Goal: Task Accomplishment & Management: Complete application form

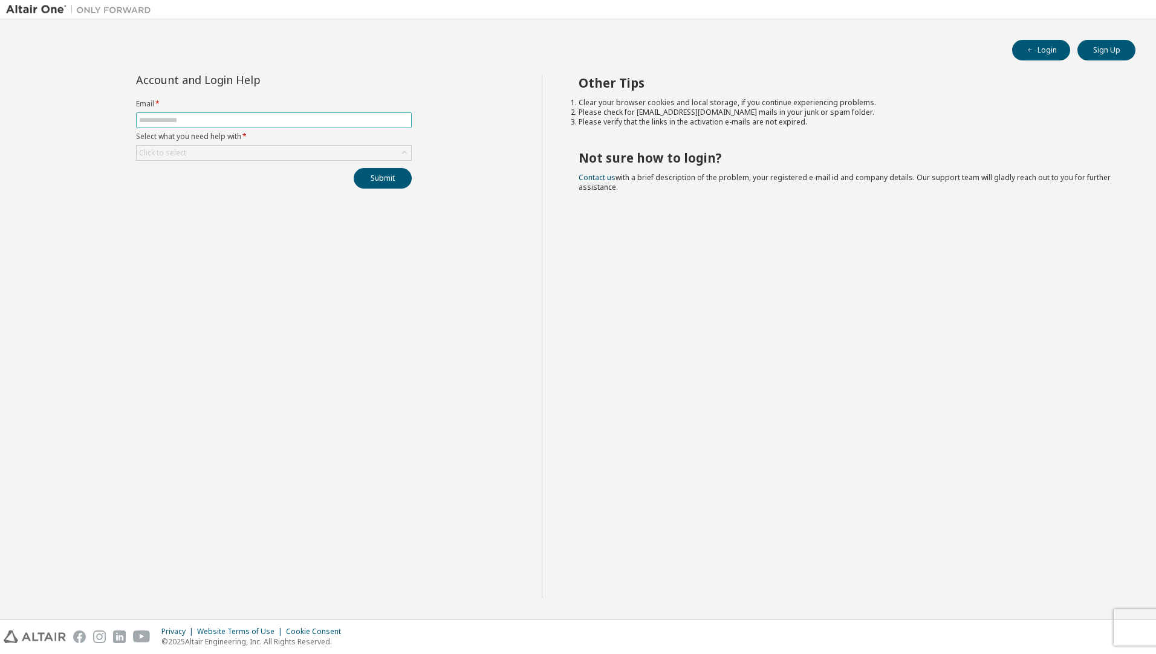
click at [246, 114] on span at bounding box center [274, 120] width 276 height 16
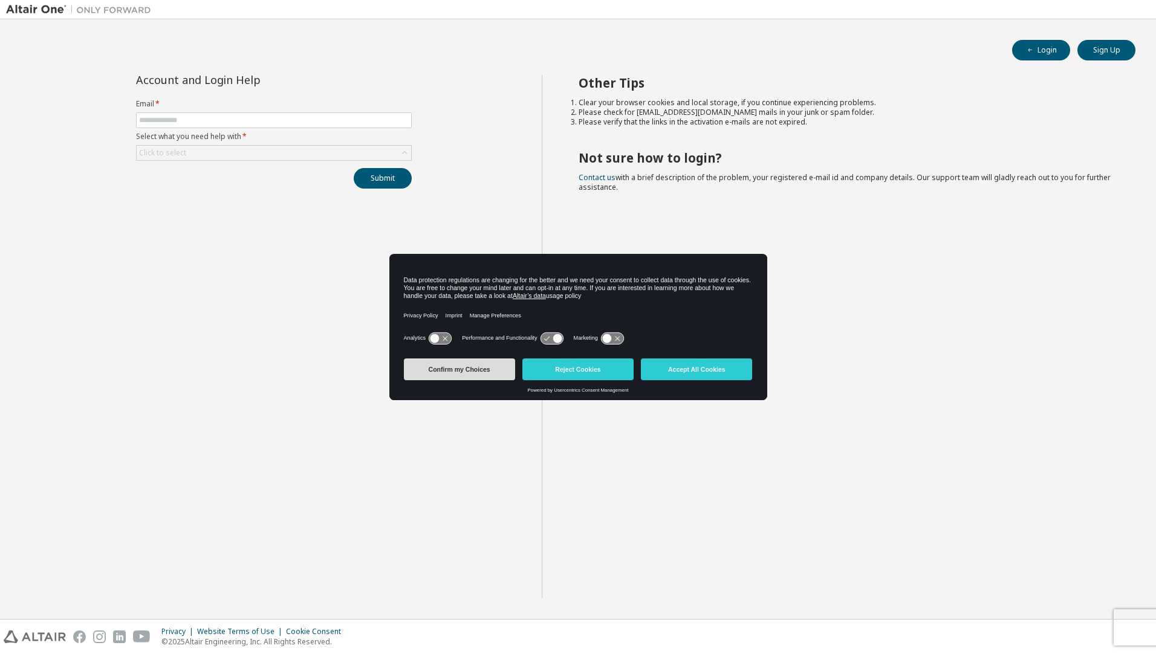
click at [480, 367] on button "Confirm my Choices" at bounding box center [459, 369] width 111 height 22
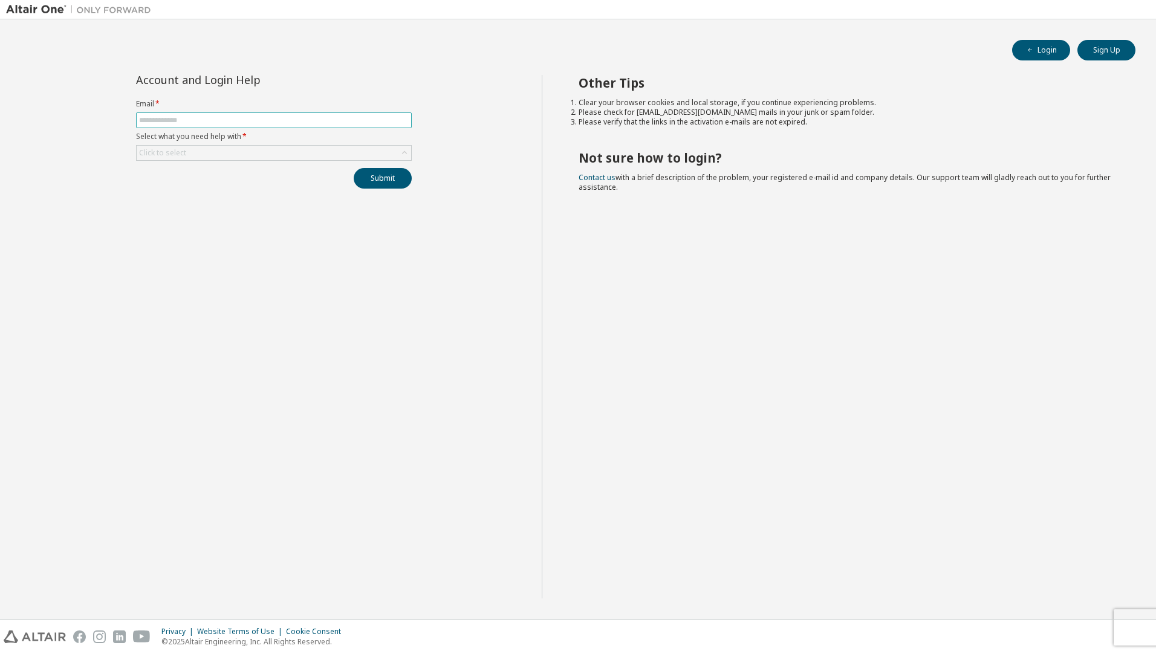
click at [219, 115] on span at bounding box center [274, 120] width 276 height 16
click at [220, 121] on input "text" at bounding box center [274, 120] width 270 height 10
type input "**********"
click at [221, 155] on div "Click to select" at bounding box center [274, 153] width 274 height 15
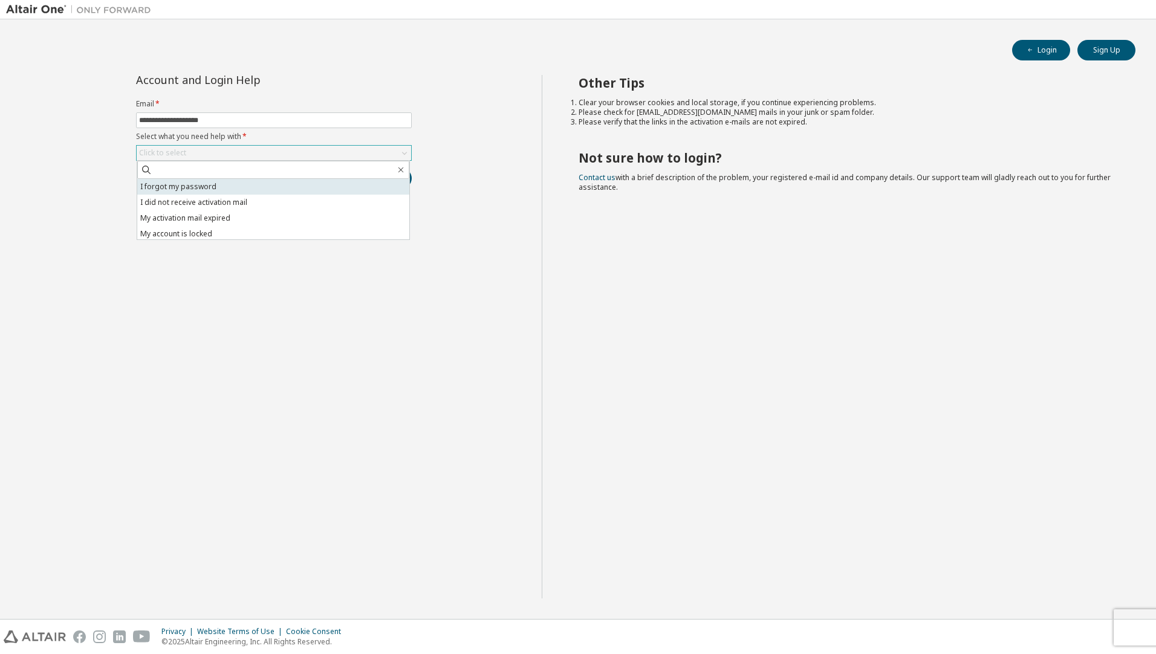
click at [189, 184] on li "I forgot my password" at bounding box center [273, 187] width 272 height 16
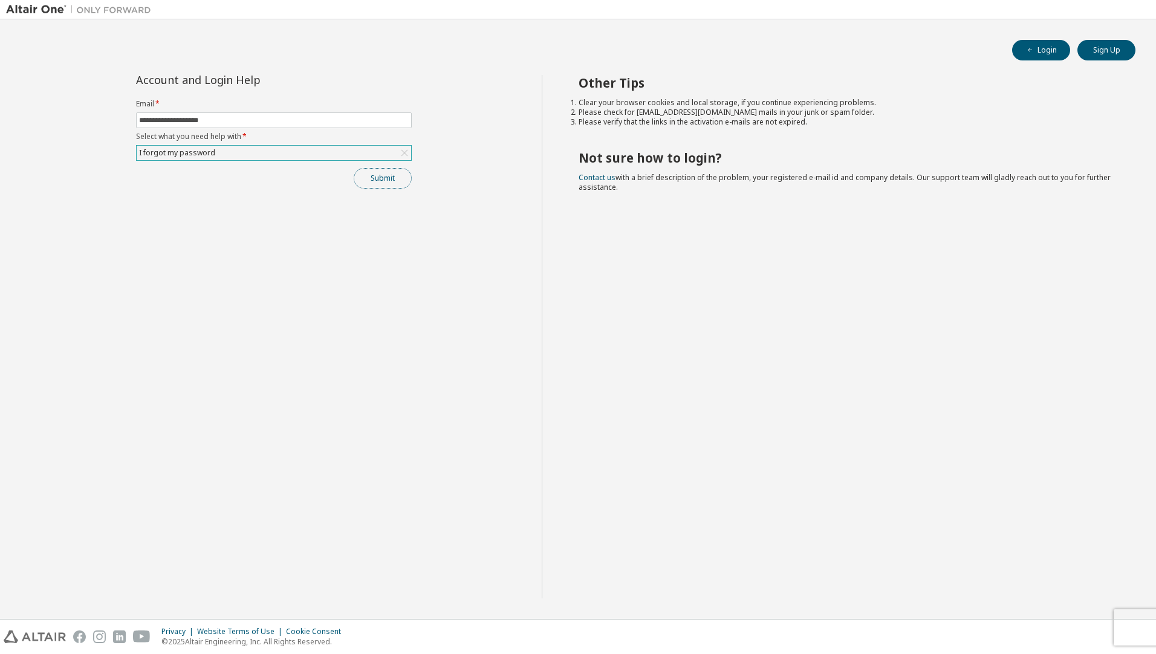
click at [372, 175] on button "Submit" at bounding box center [383, 178] width 58 height 21
click at [381, 173] on button "Submit" at bounding box center [383, 178] width 58 height 21
click at [227, 115] on input "text" at bounding box center [274, 120] width 270 height 10
type input "**********"
click at [245, 157] on div "Click to select" at bounding box center [274, 153] width 274 height 15
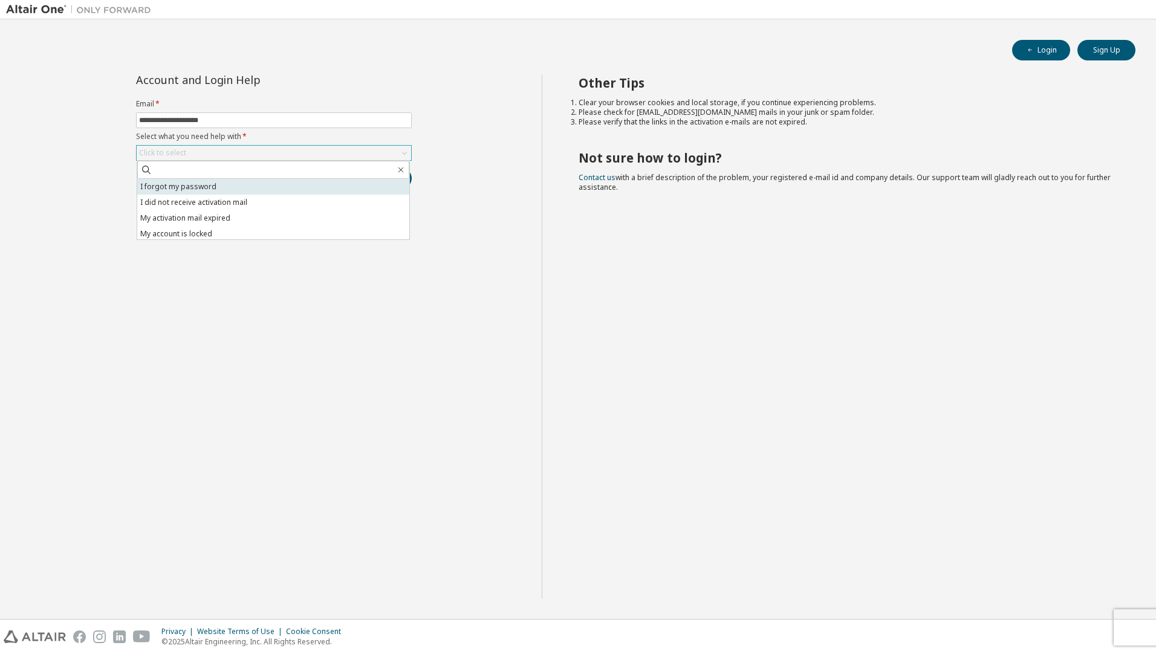
click at [177, 194] on li "I forgot my password" at bounding box center [273, 187] width 272 height 16
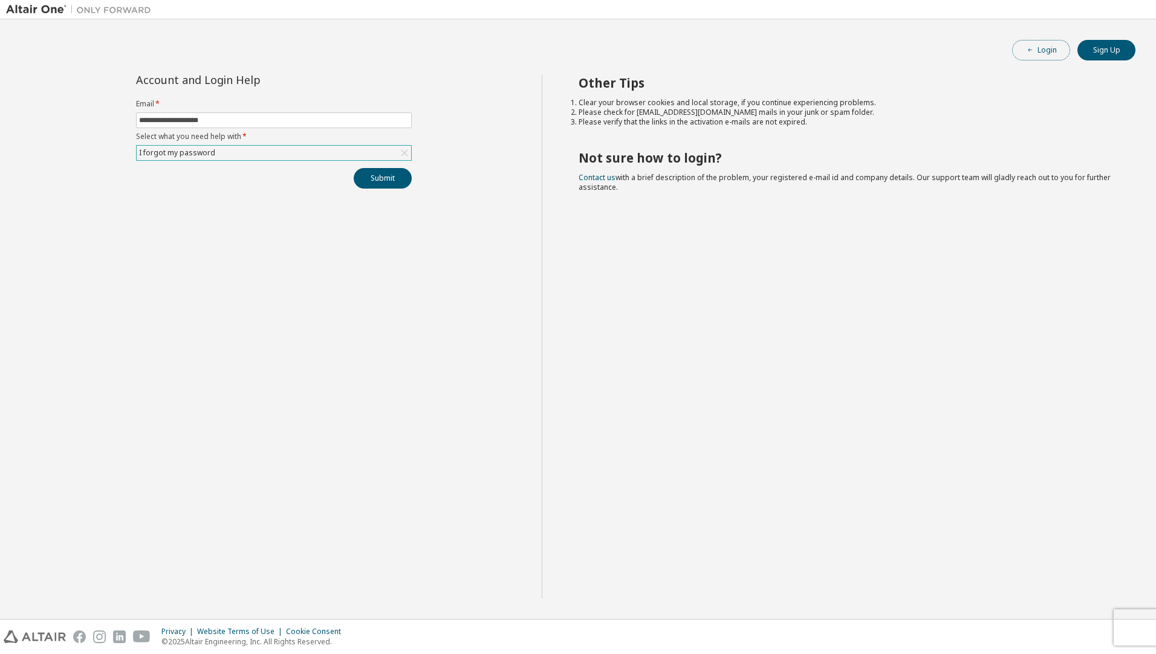
click at [1043, 50] on button "Login" at bounding box center [1041, 50] width 58 height 21
